Goal: Task Accomplishment & Management: Manage account settings

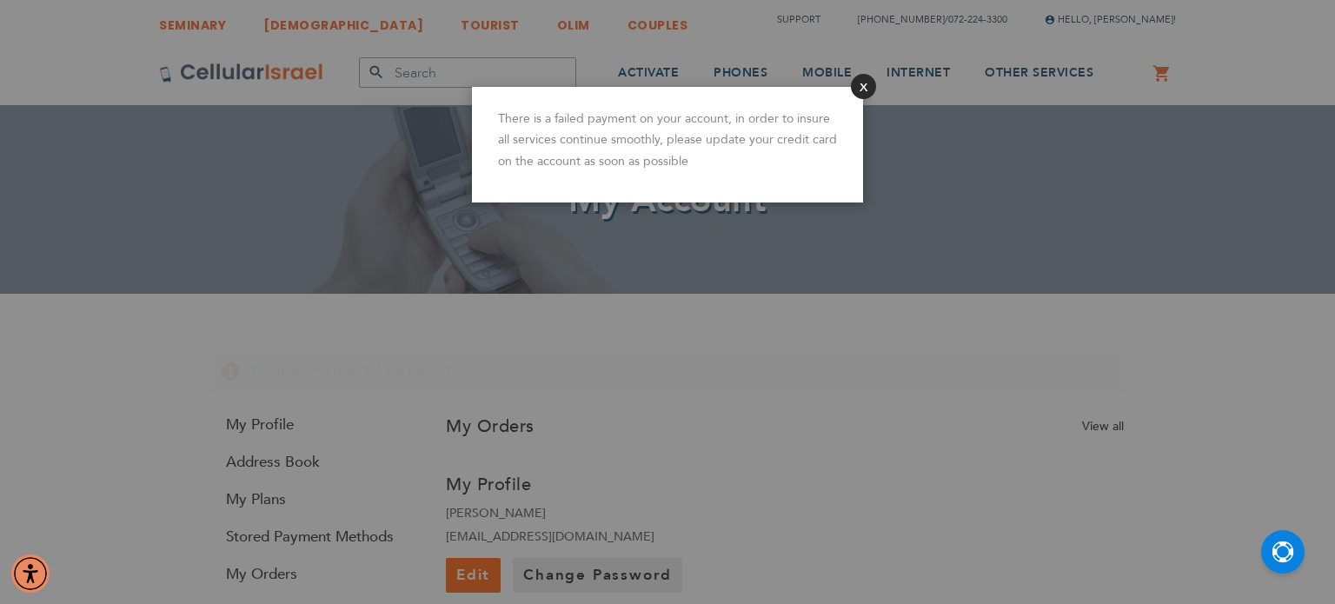
click at [860, 83] on button "Close" at bounding box center [863, 86] width 25 height 25
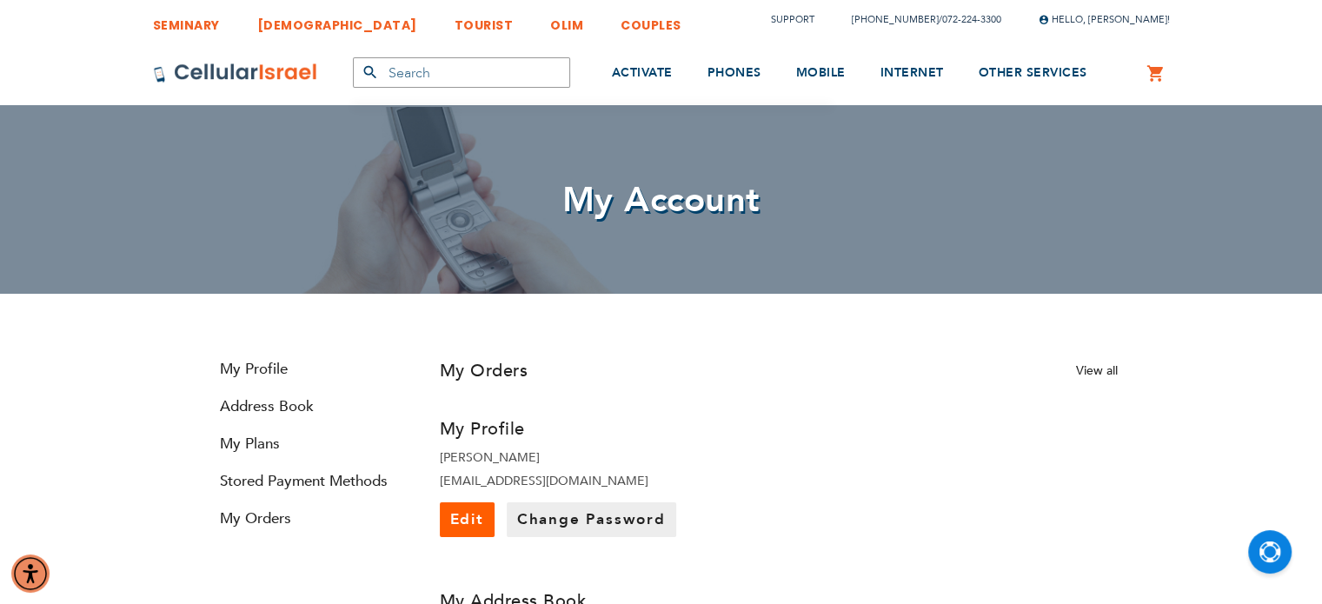
click at [522, 69] on input "text" at bounding box center [461, 72] width 217 height 30
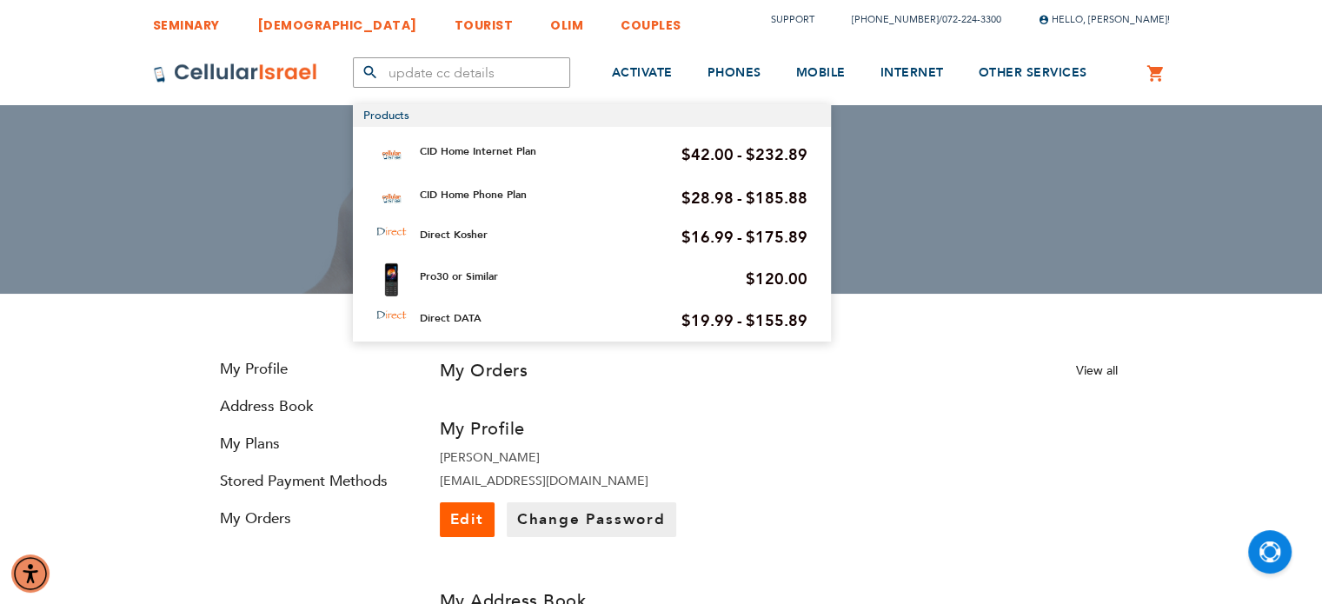
type input "update cc details"
click at [869, 422] on div "My Profile Malky Neumann partyplanningbymalky@gmail.com Edit Change Password" at bounding box center [779, 473] width 704 height 129
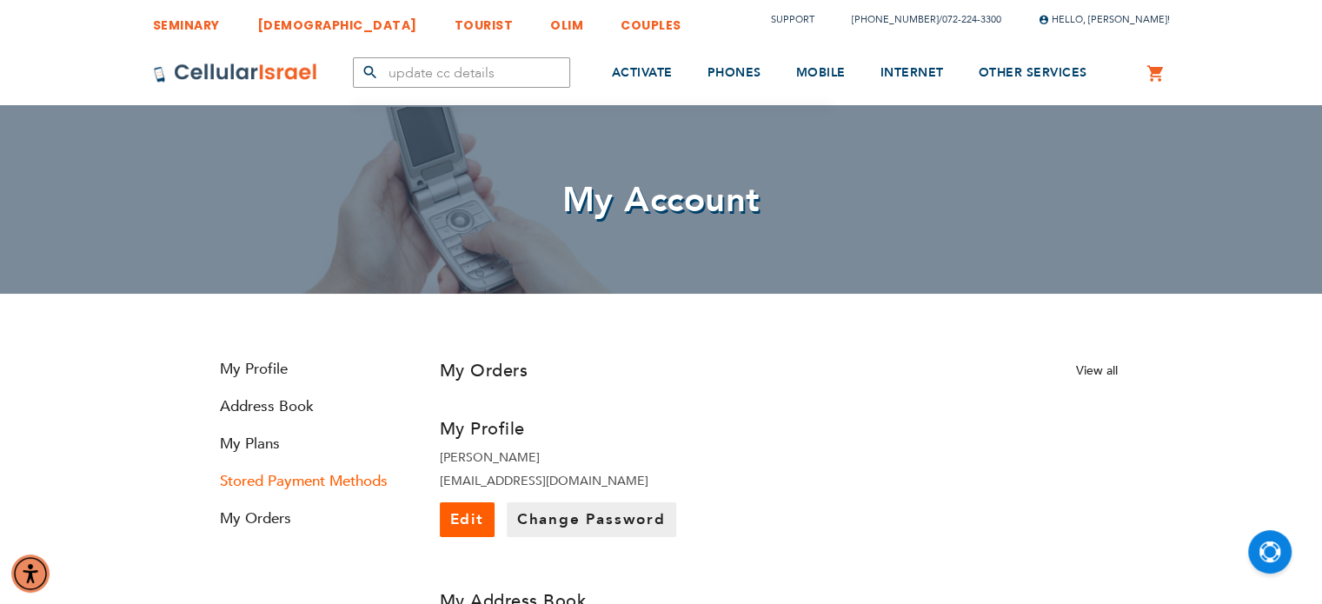
click at [299, 475] on link "Stored Payment Methods" at bounding box center [309, 481] width 209 height 20
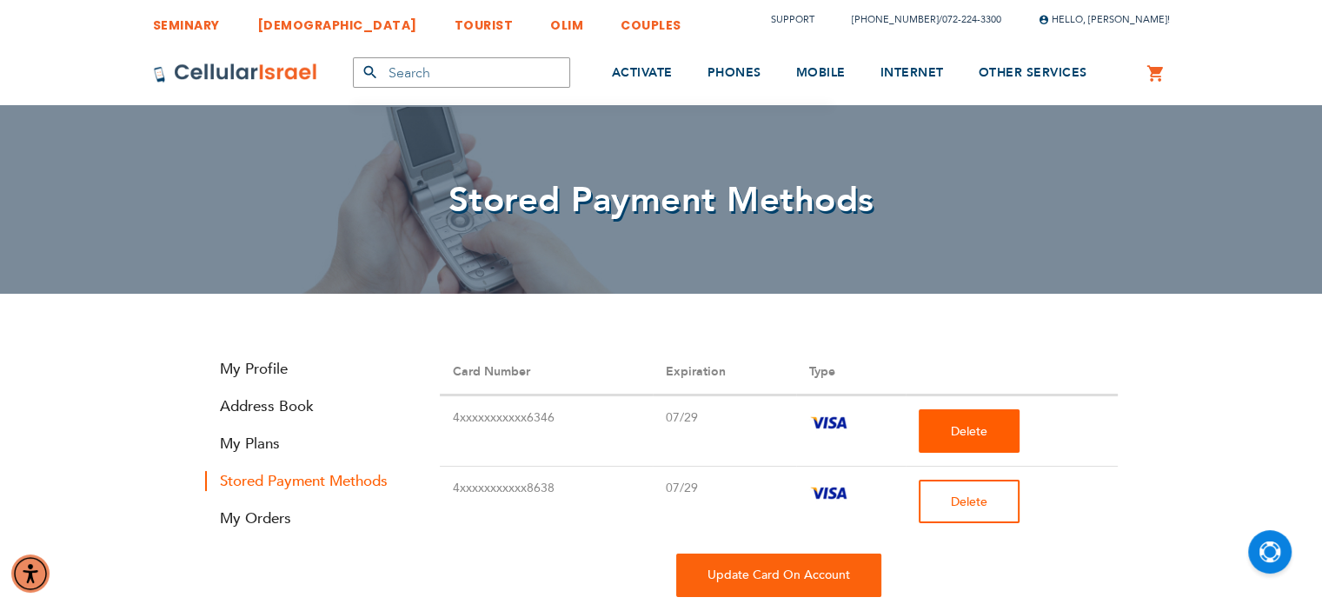
click at [963, 498] on span "Delete" at bounding box center [969, 502] width 37 height 17
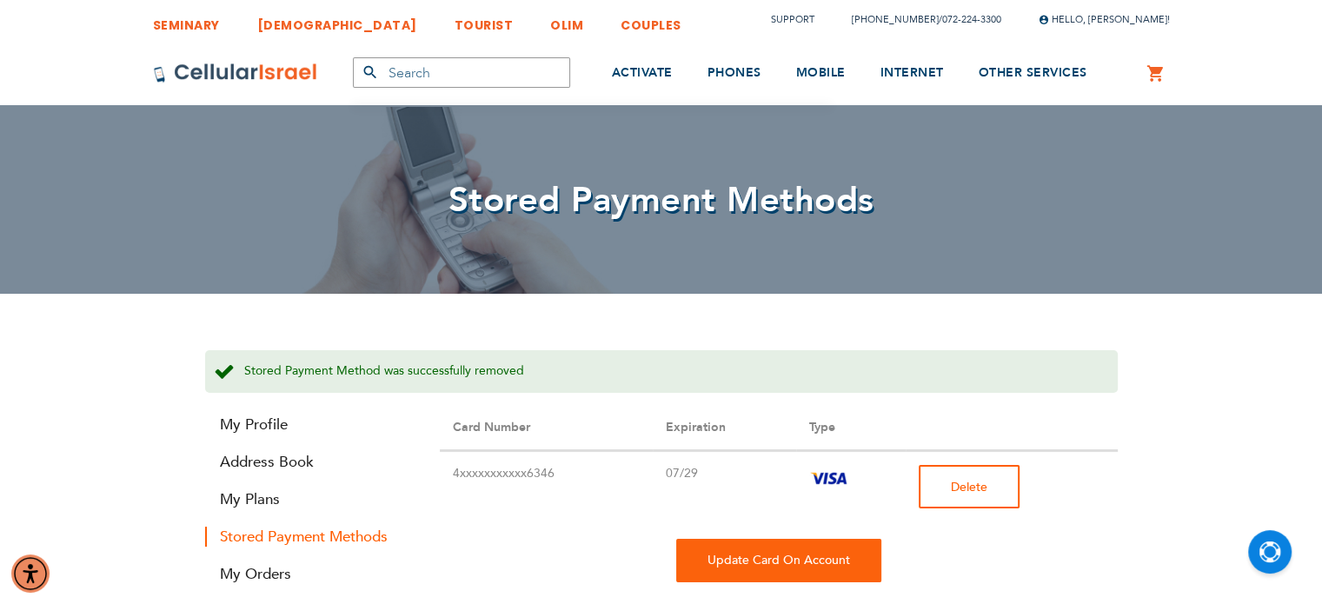
click at [978, 488] on span "Delete" at bounding box center [969, 487] width 37 height 17
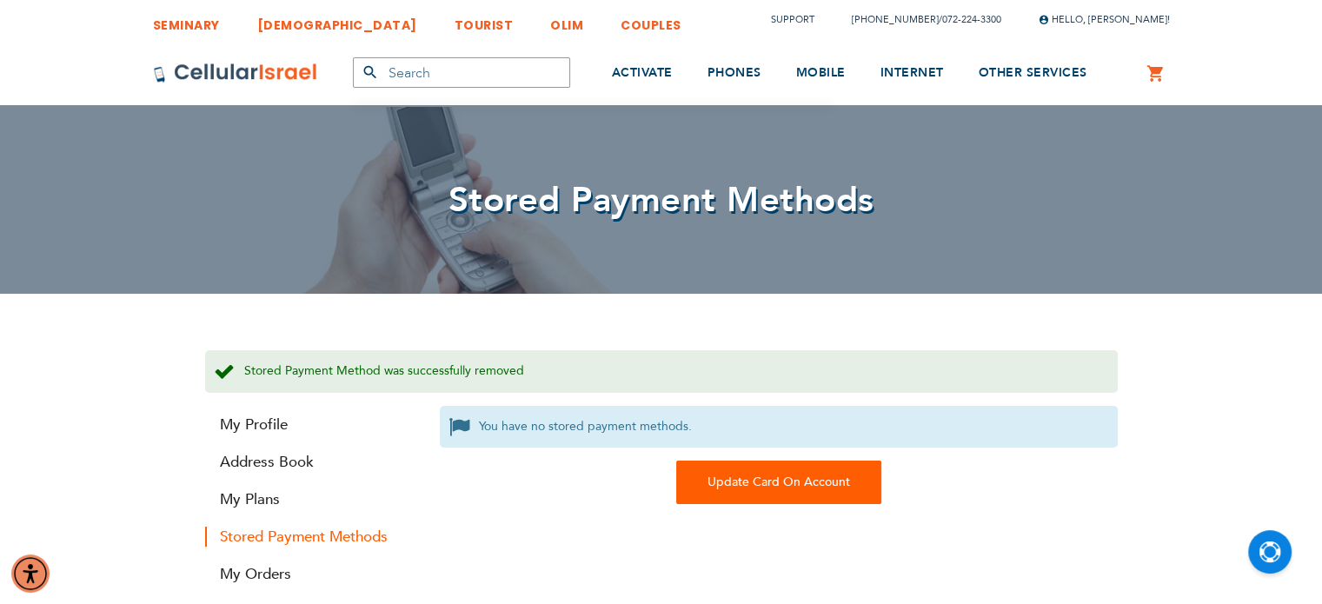
click at [754, 468] on div "Update Card On Account" at bounding box center [778, 482] width 205 height 43
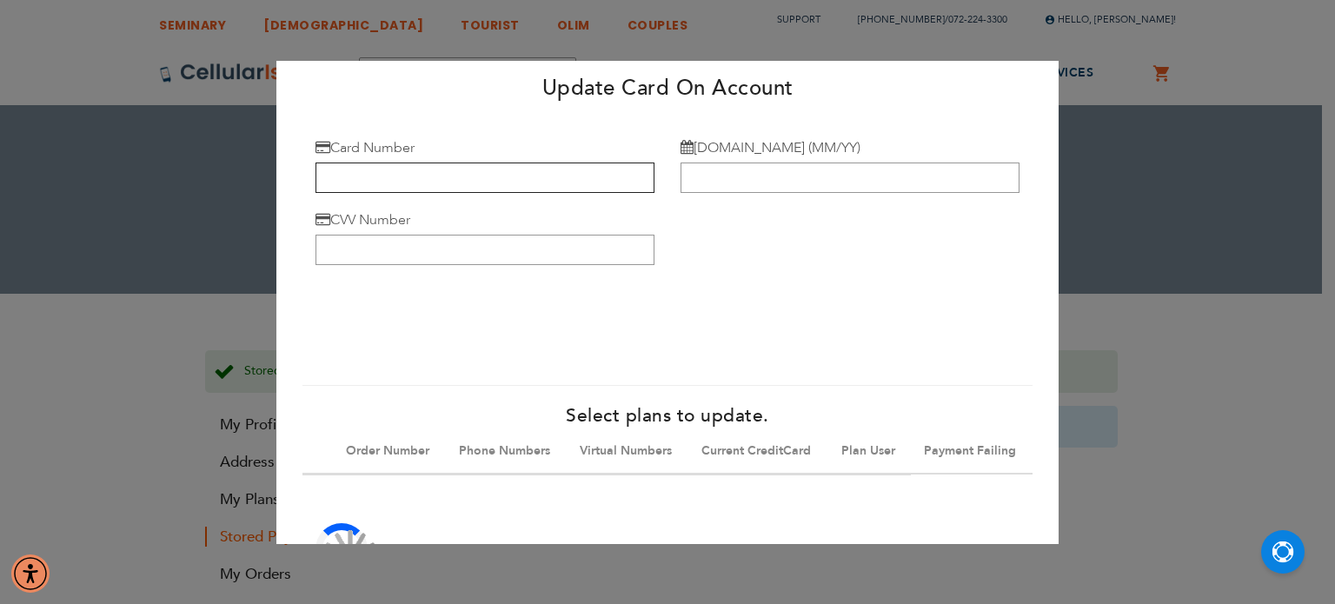
click at [400, 181] on input "Card Number" at bounding box center [485, 178] width 339 height 30
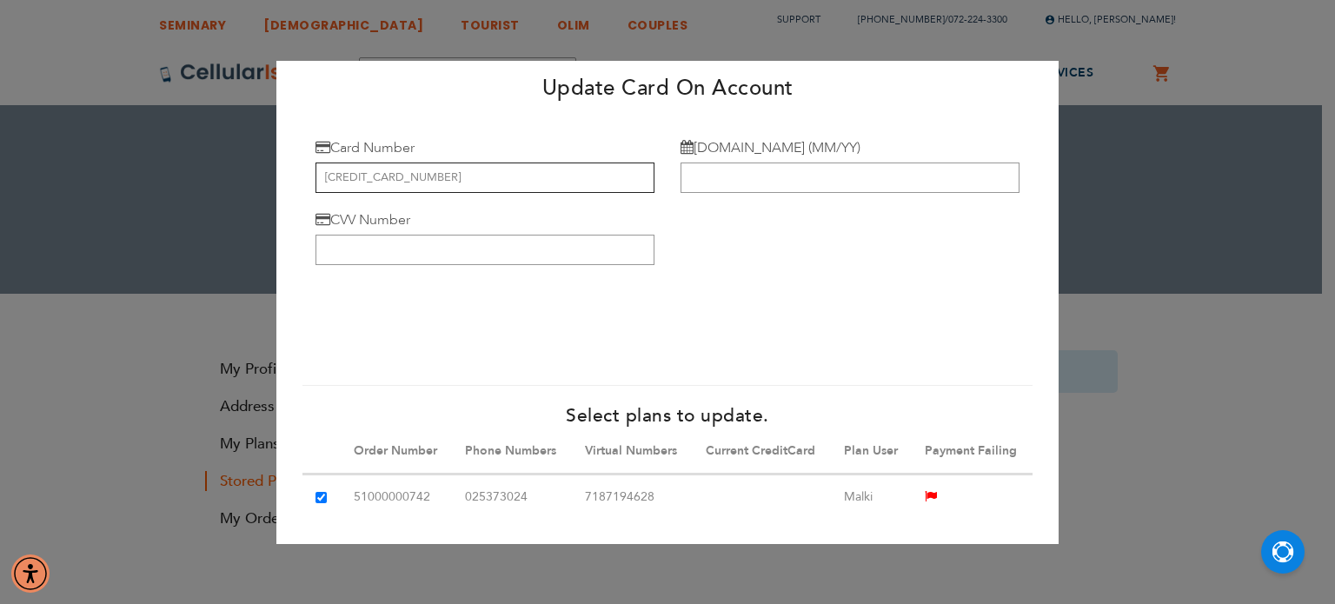
type input "4246 3154 5305 7513"
click at [730, 166] on input "[DOMAIN_NAME] (MM/YY)" at bounding box center [850, 178] width 339 height 30
type input "07/29"
click at [413, 252] on input "CVV Number" at bounding box center [485, 250] width 339 height 30
type input "978"
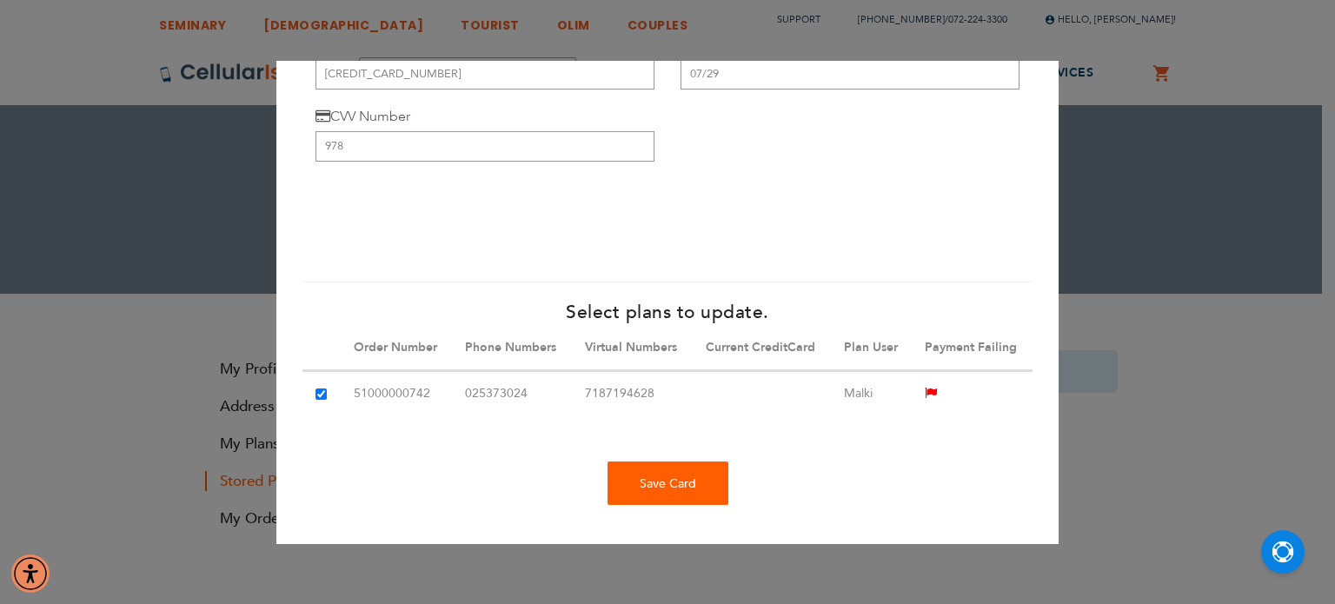
scroll to position [130, 0]
click at [640, 476] on div "Save Card" at bounding box center [668, 483] width 121 height 43
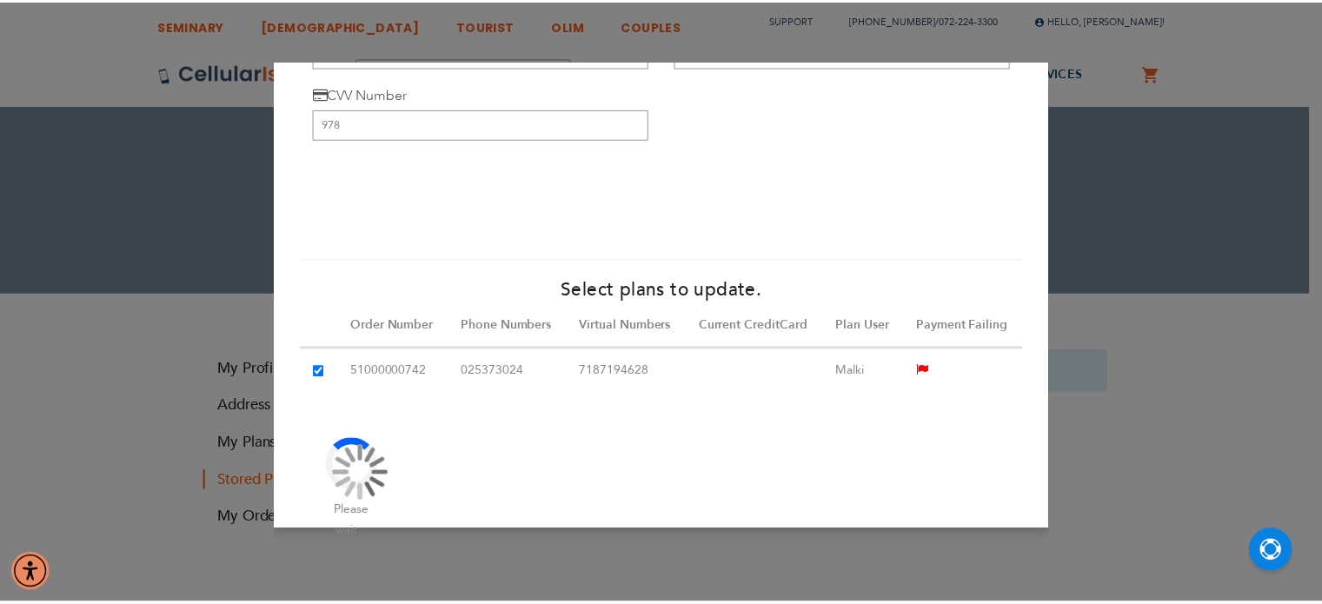
scroll to position [0, 0]
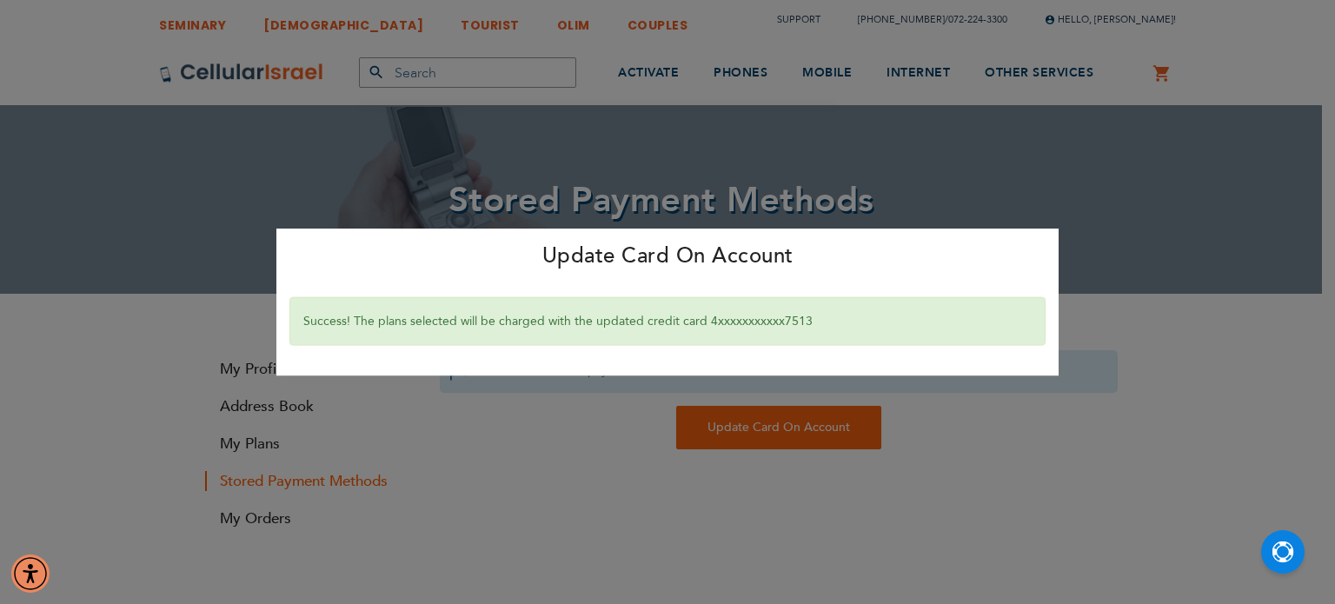
click at [1108, 405] on div "Update Card On Account × Success! The plans selected will be charged with the u…" at bounding box center [667, 302] width 1335 height 604
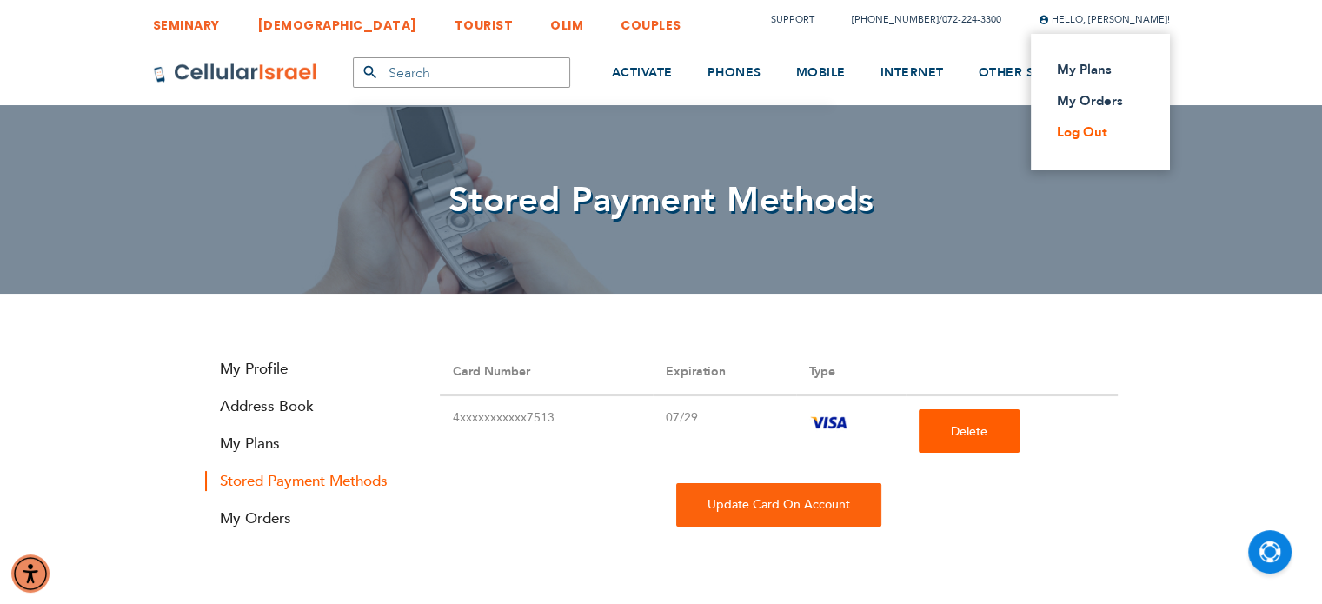
click at [1077, 133] on link "Log Out" at bounding box center [1095, 131] width 76 height 17
